Goal: Find specific page/section: Find specific page/section

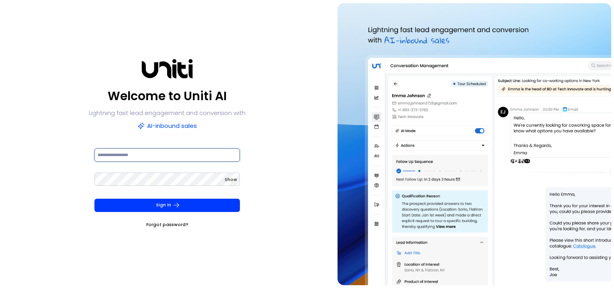
click at [127, 153] on input at bounding box center [167, 154] width 146 height 13
type input "**********"
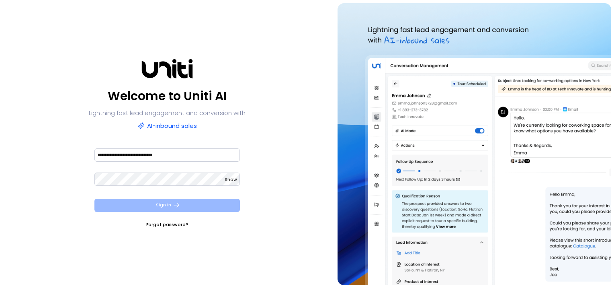
click at [154, 205] on button "Sign In" at bounding box center [167, 204] width 146 height 13
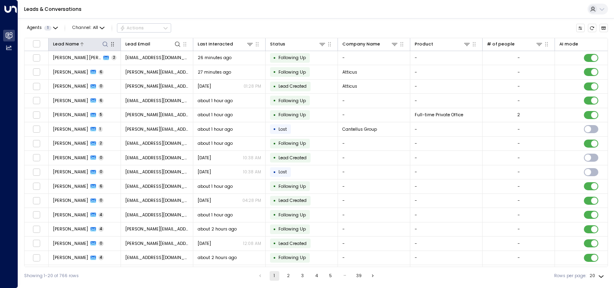
click at [103, 43] on icon at bounding box center [104, 43] width 5 height 5
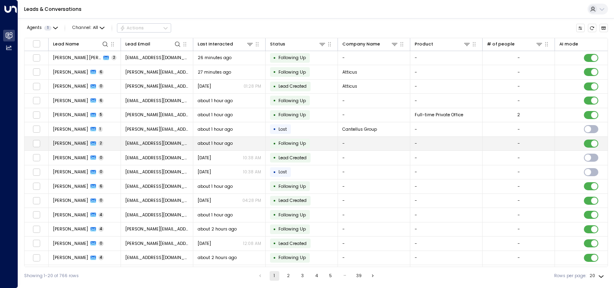
click at [80, 142] on span "[PERSON_NAME]" at bounding box center [70, 143] width 35 height 6
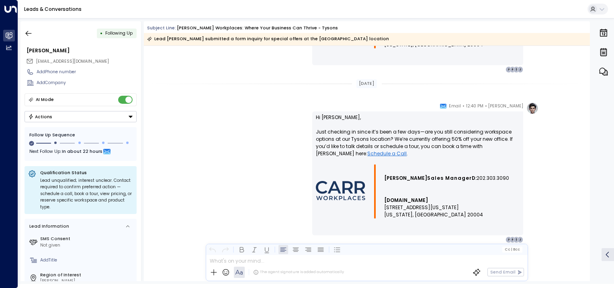
scroll to position [561, 0]
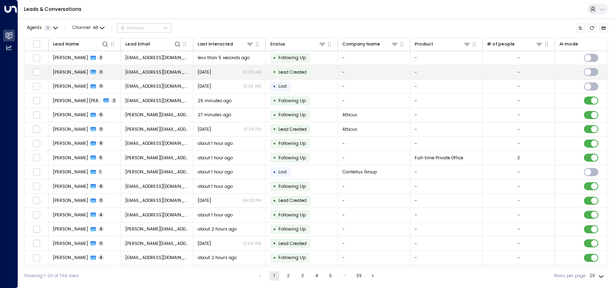
click at [83, 70] on span "[PERSON_NAME]" at bounding box center [70, 72] width 35 height 6
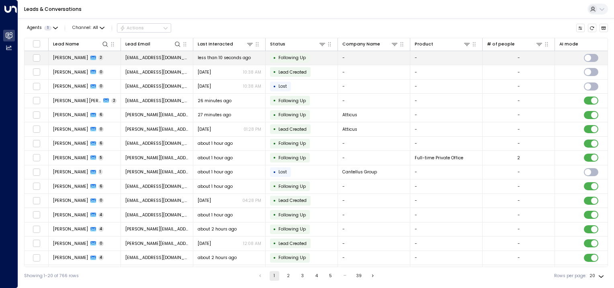
click at [77, 58] on span "[PERSON_NAME]" at bounding box center [70, 58] width 35 height 6
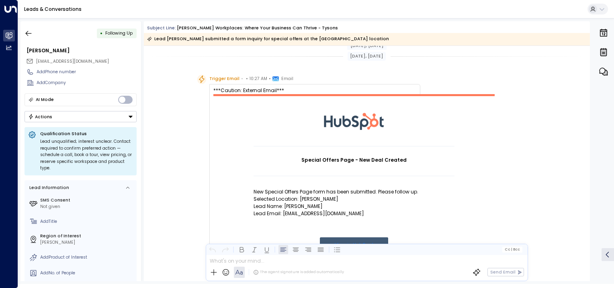
scroll to position [579, 0]
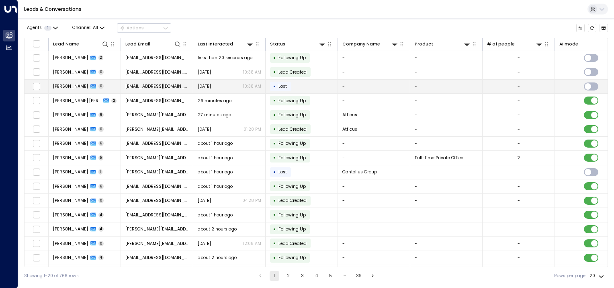
click at [66, 87] on span "[PERSON_NAME]" at bounding box center [70, 86] width 35 height 6
